Goal: Find specific page/section: Find specific page/section

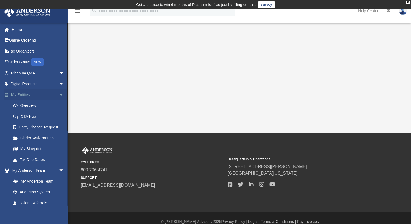
click at [22, 95] on link "My Entities arrow_drop_down" at bounding box center [38, 94] width 69 height 11
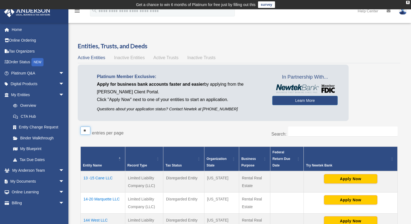
click at [86, 130] on select "** ** ** ***" at bounding box center [85, 130] width 10 height 8
select select "**"
click at [80, 126] on select "** ** ** ***" at bounding box center [85, 130] width 10 height 8
